Goal: Information Seeking & Learning: Learn about a topic

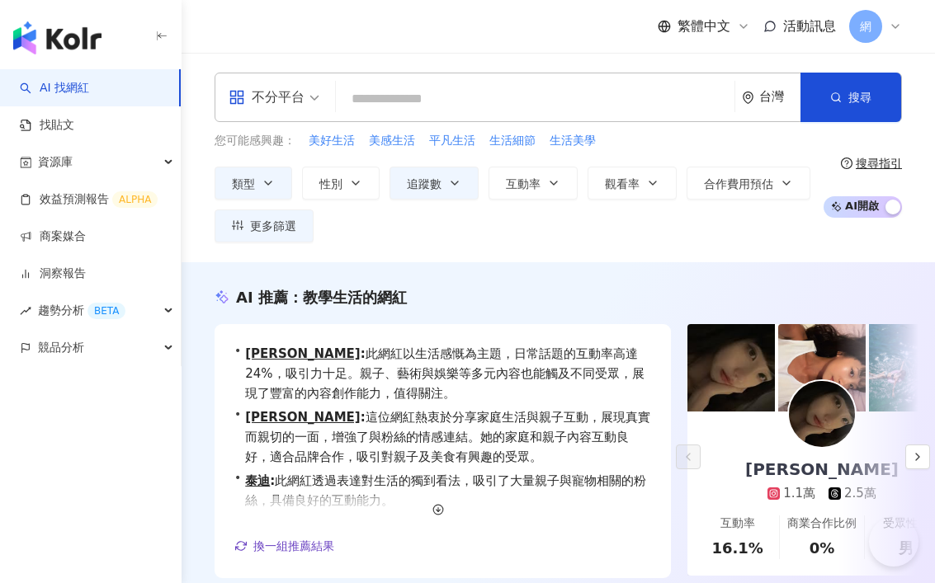
click at [428, 106] on input "search" at bounding box center [534, 98] width 385 height 31
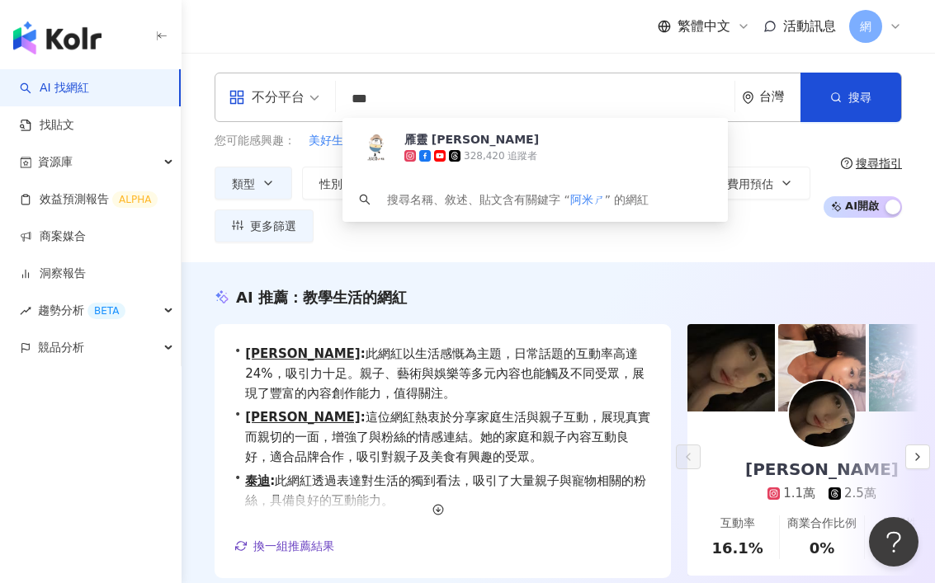
type input "***"
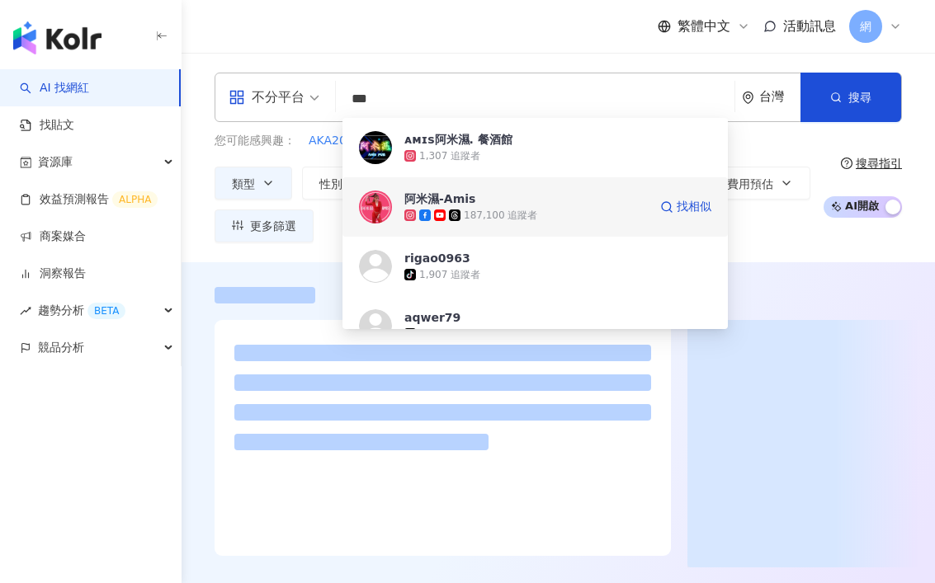
click at [535, 211] on div "187,100 追蹤者" at bounding box center [525, 215] width 243 height 16
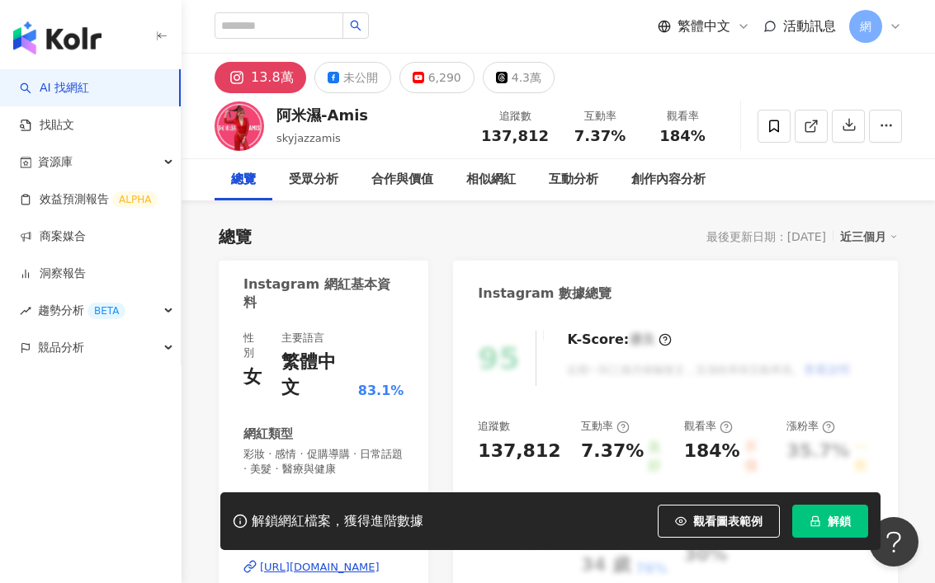
scroll to position [26, 0]
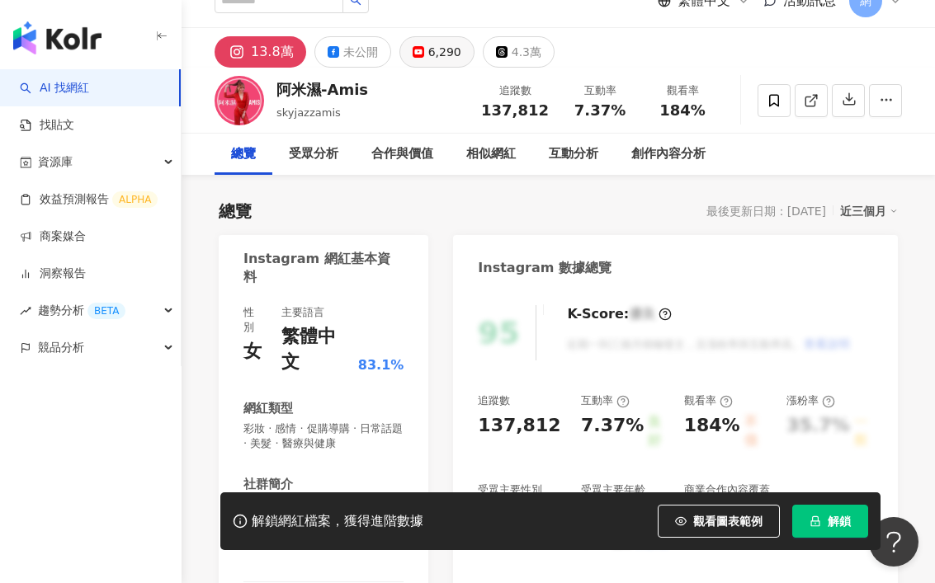
click at [432, 41] on div "6,290" at bounding box center [444, 51] width 33 height 23
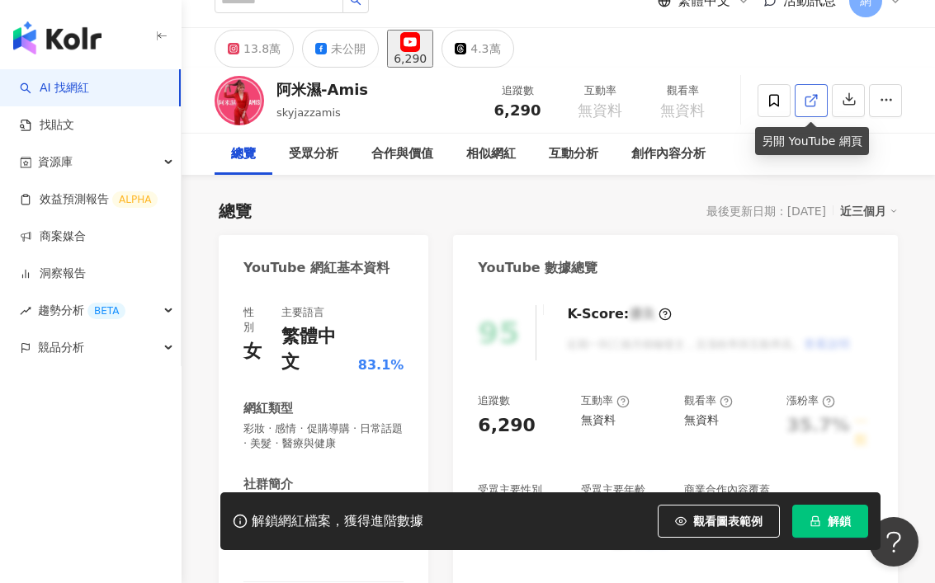
click at [813, 102] on icon at bounding box center [810, 100] width 15 height 15
click at [835, 525] on span "解鎖" at bounding box center [838, 521] width 23 height 13
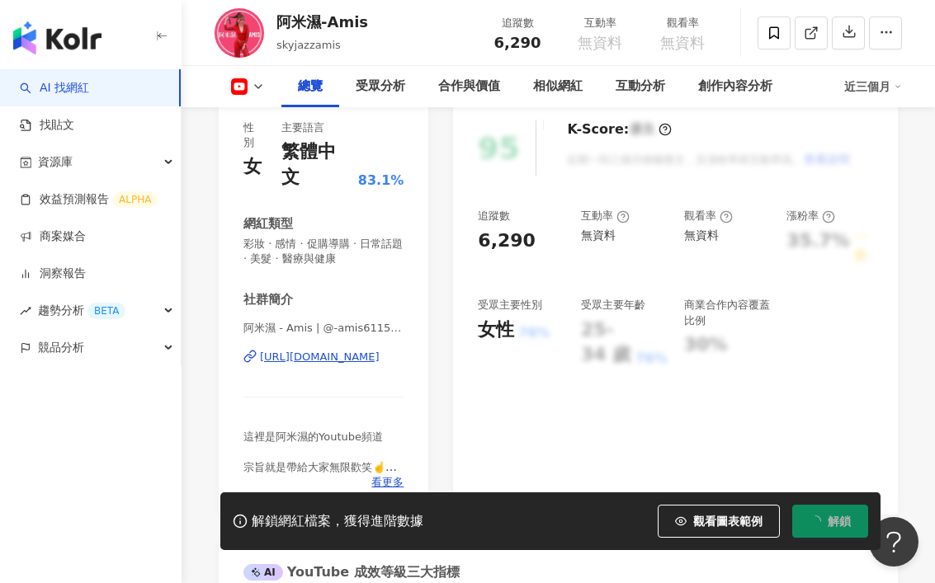
scroll to position [208, 0]
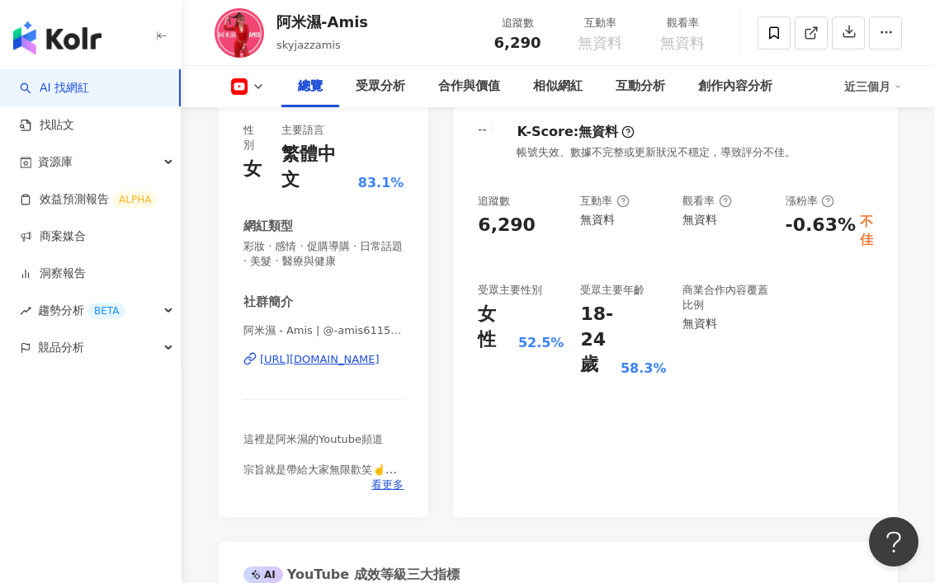
click at [257, 82] on icon at bounding box center [258, 86] width 13 height 13
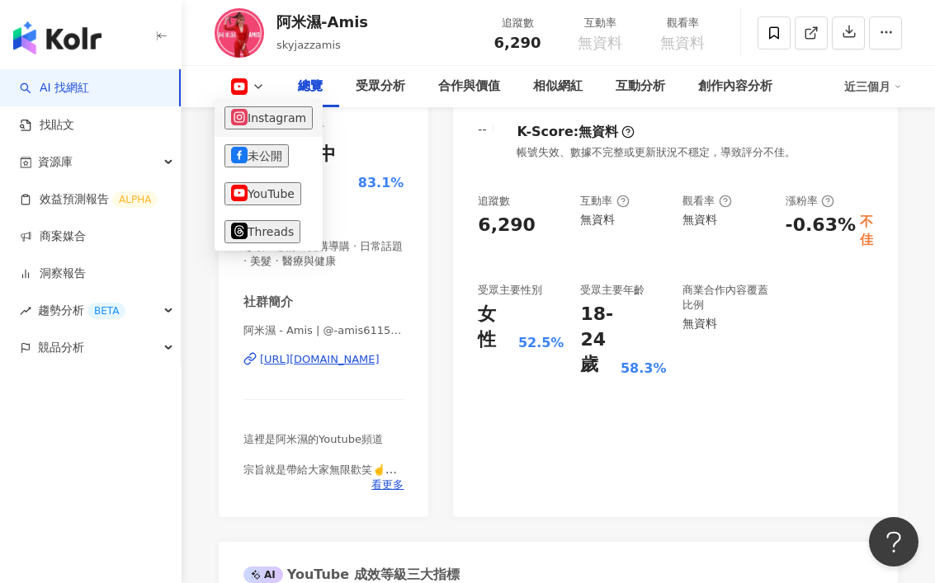
click at [283, 127] on button "Instagram" at bounding box center [268, 117] width 88 height 23
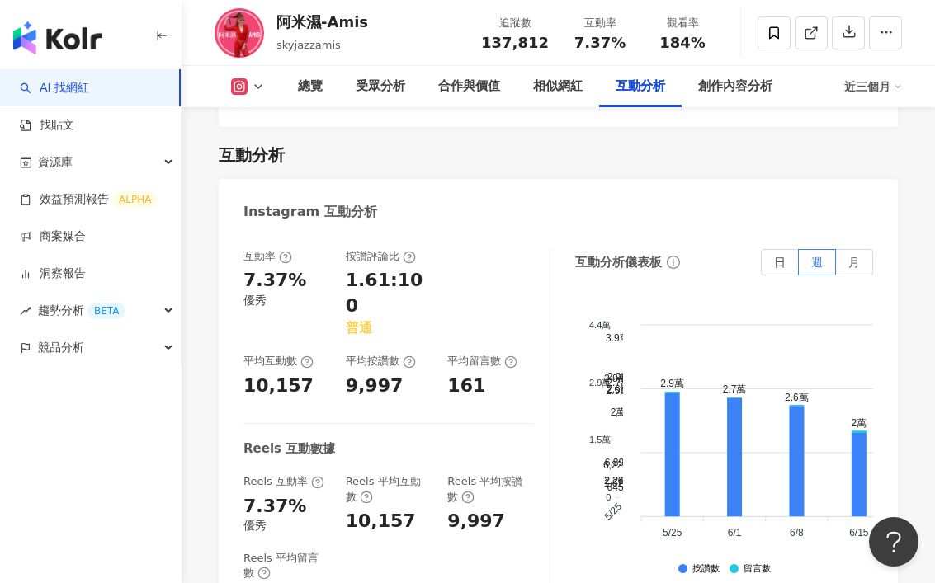
scroll to position [3564, 0]
